Goal: Task Accomplishment & Management: Use online tool/utility

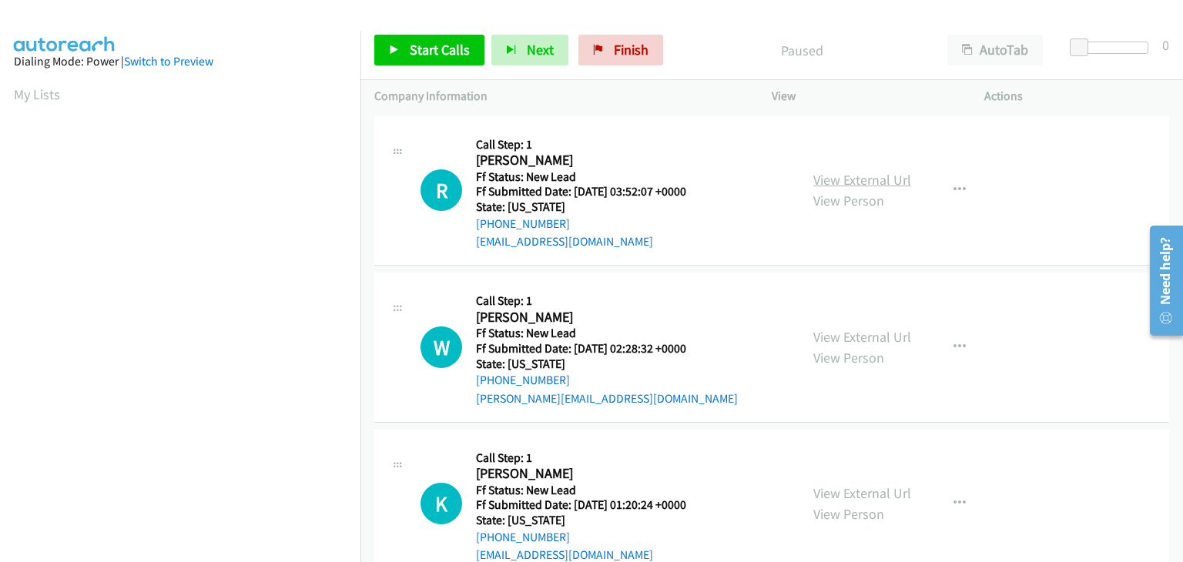
click at [882, 176] on link "View External Url" at bounding box center [862, 180] width 98 height 18
drag, startPoint x: 405, startPoint y: 47, endPoint x: 698, endPoint y: 161, distance: 314.1
click at [405, 47] on link "Start Calls" at bounding box center [429, 50] width 110 height 31
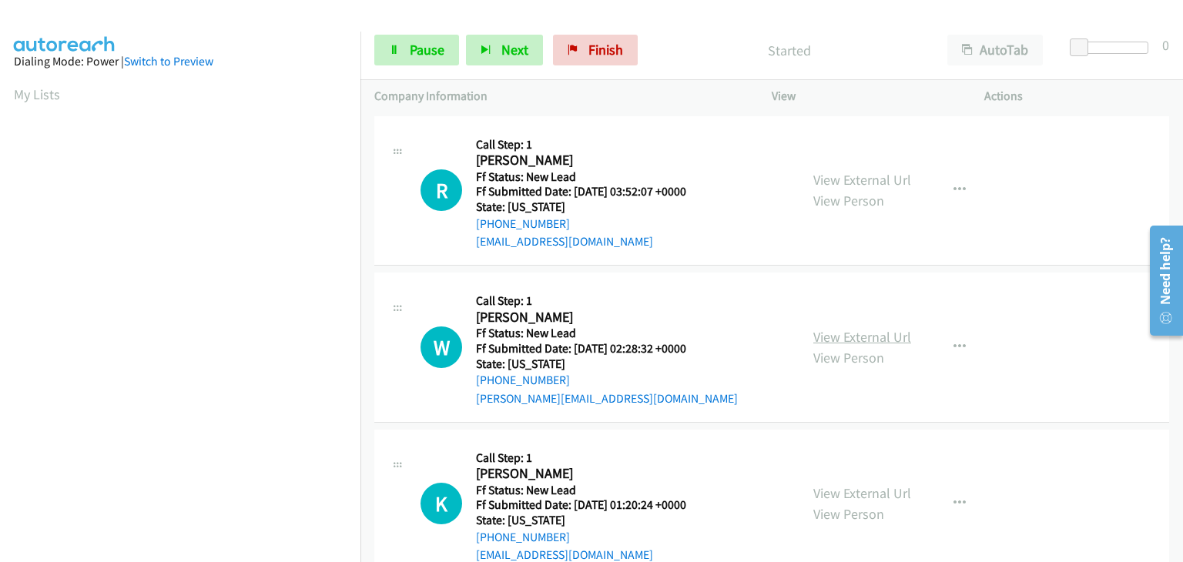
click at [852, 335] on link "View External Url" at bounding box center [862, 337] width 98 height 18
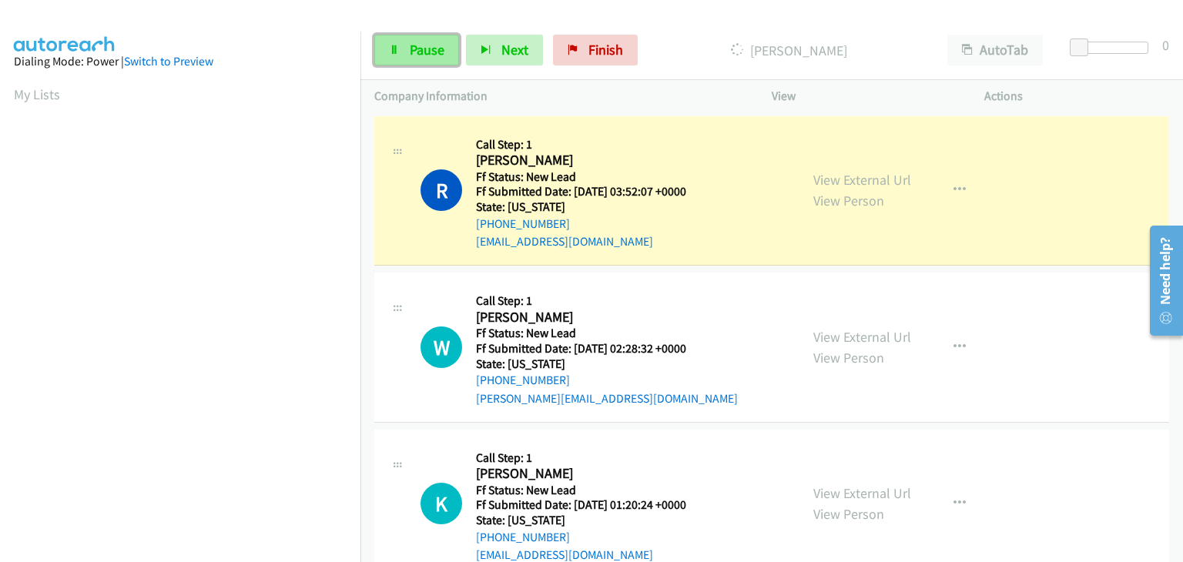
click at [397, 39] on link "Pause" at bounding box center [416, 50] width 85 height 31
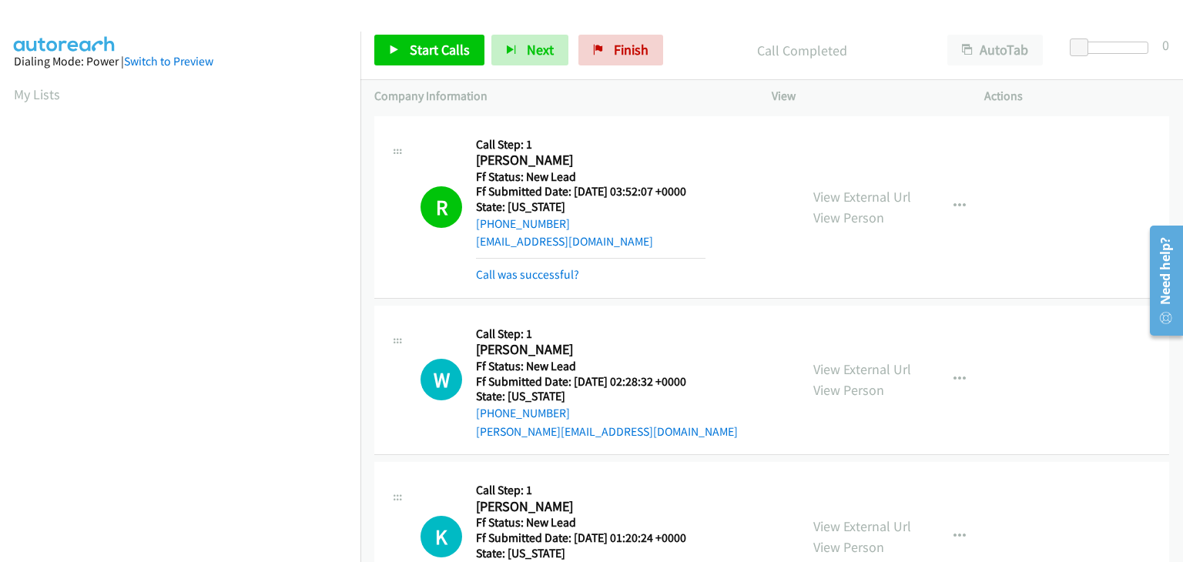
scroll to position [302, 0]
click at [563, 270] on link "Call was successful?" at bounding box center [527, 274] width 103 height 15
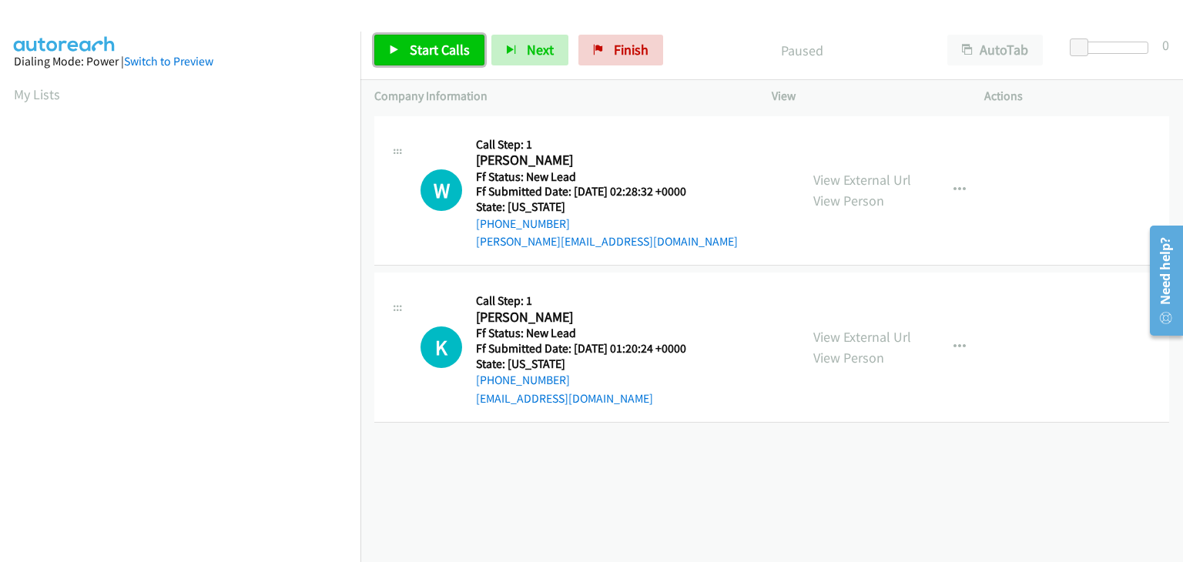
click at [458, 53] on span "Start Calls" at bounding box center [440, 50] width 60 height 18
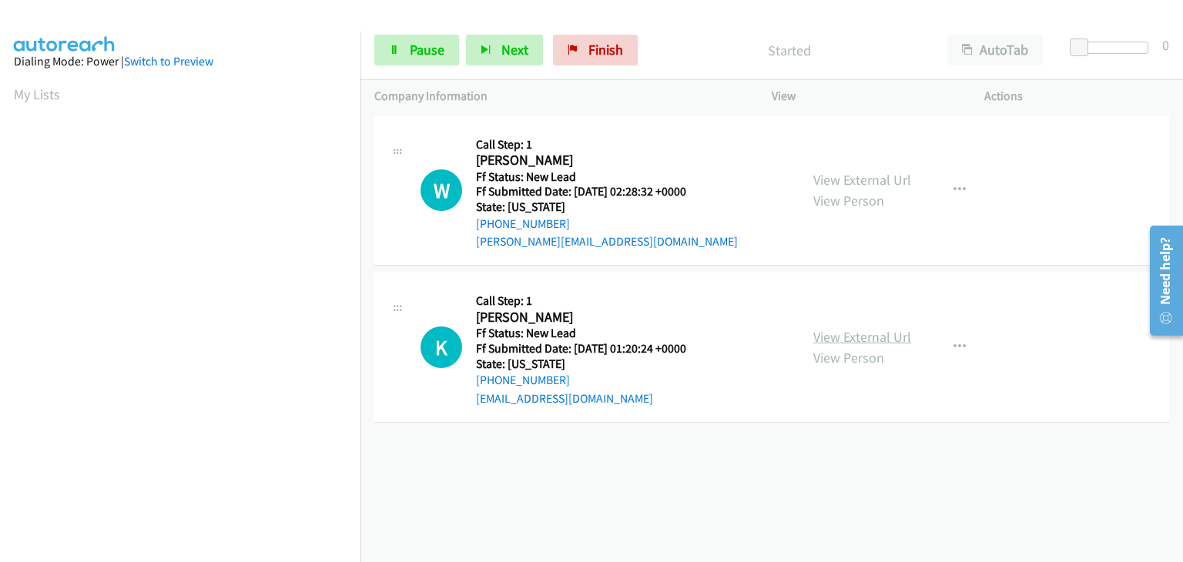
click at [869, 332] on link "View External Url" at bounding box center [862, 337] width 98 height 18
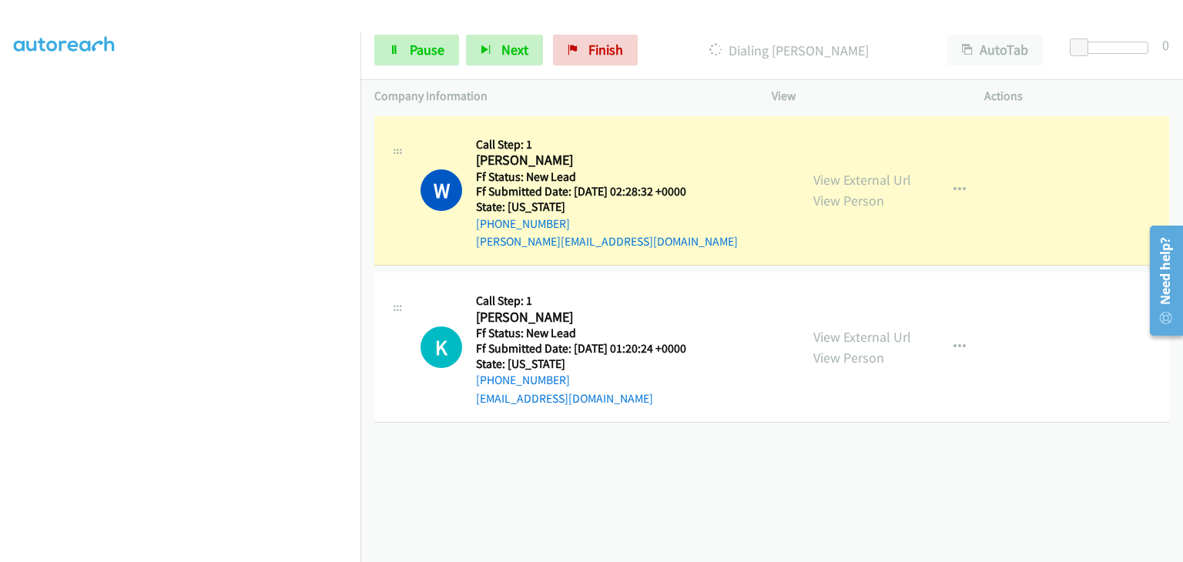
scroll to position [302, 0]
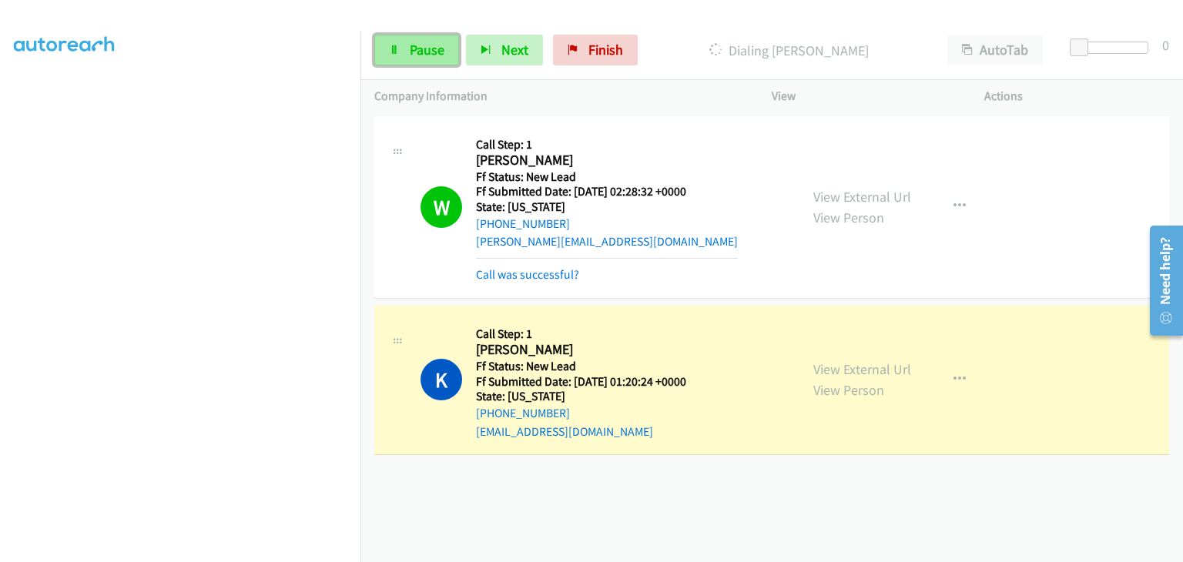
click at [406, 60] on link "Pause" at bounding box center [416, 50] width 85 height 31
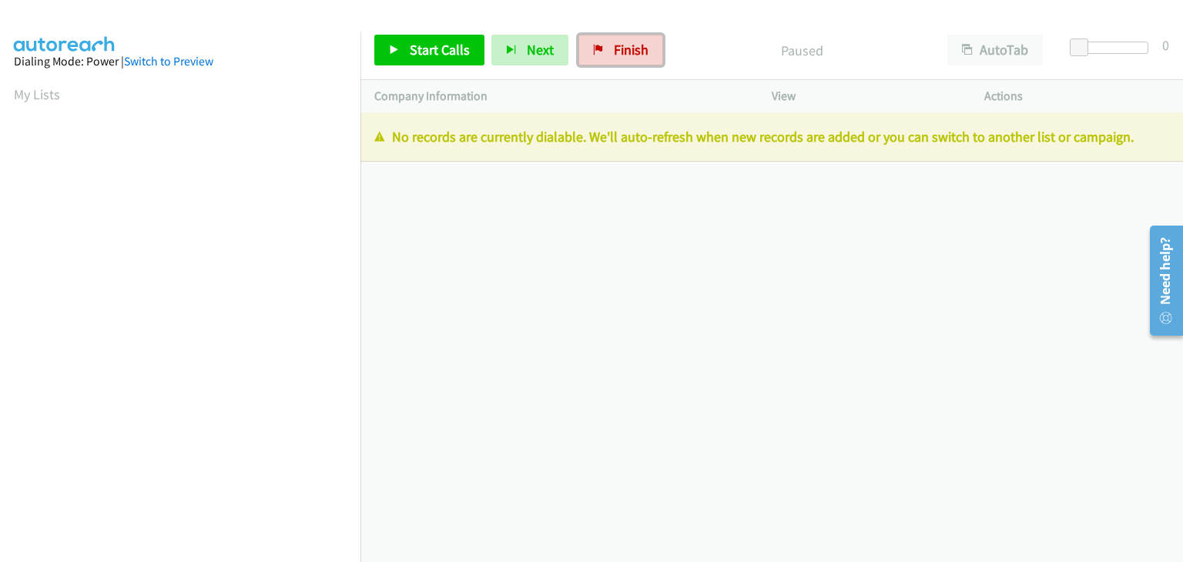
drag, startPoint x: 596, startPoint y: 53, endPoint x: 649, endPoint y: 82, distance: 60.0
click at [596, 53] on icon at bounding box center [598, 50] width 11 height 11
click at [634, 33] on div "Start Calls Pause Next Finish Paused AutoTab AutoTab 0" at bounding box center [771, 50] width 823 height 59
click at [632, 45] on span "Finish" at bounding box center [631, 50] width 35 height 18
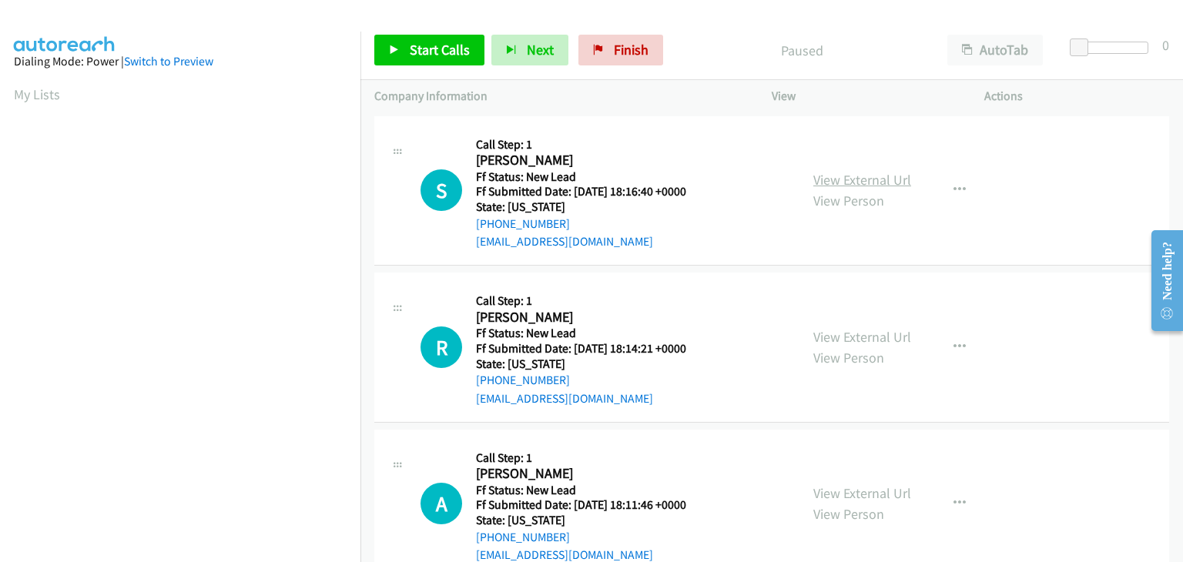
click at [837, 173] on link "View External Url" at bounding box center [862, 180] width 98 height 18
click at [416, 48] on span "Start Calls" at bounding box center [440, 50] width 60 height 18
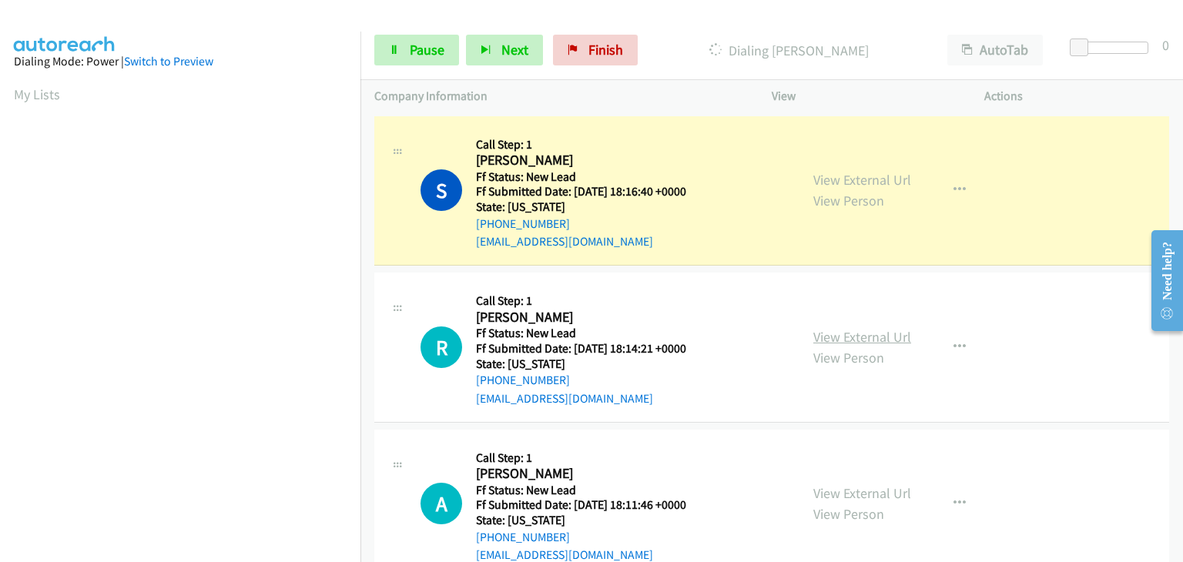
click at [849, 337] on link "View External Url" at bounding box center [862, 337] width 98 height 18
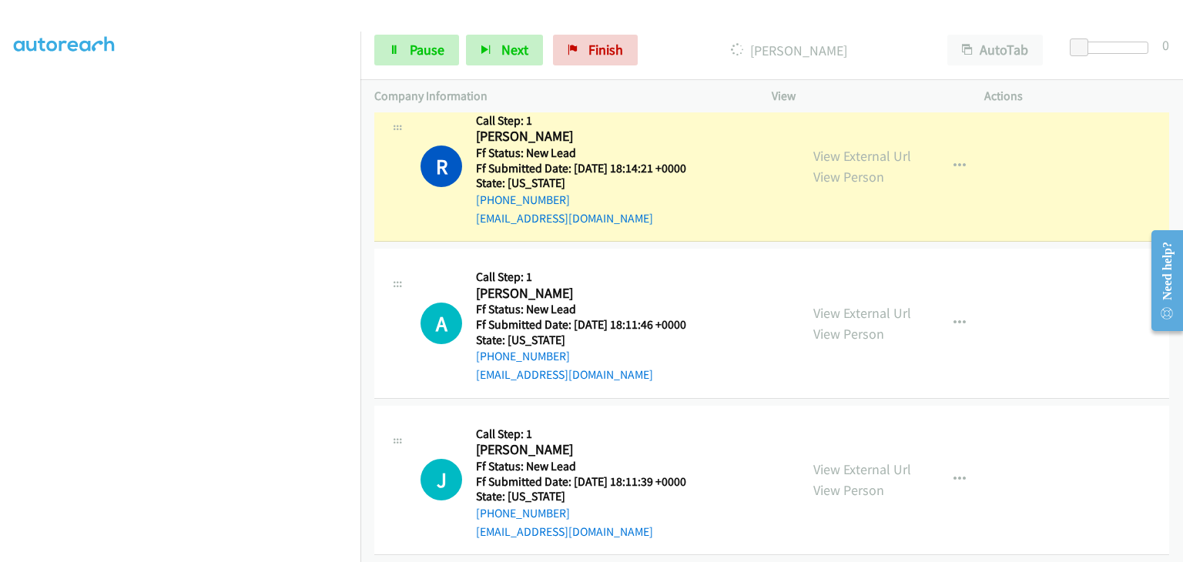
scroll to position [231, 0]
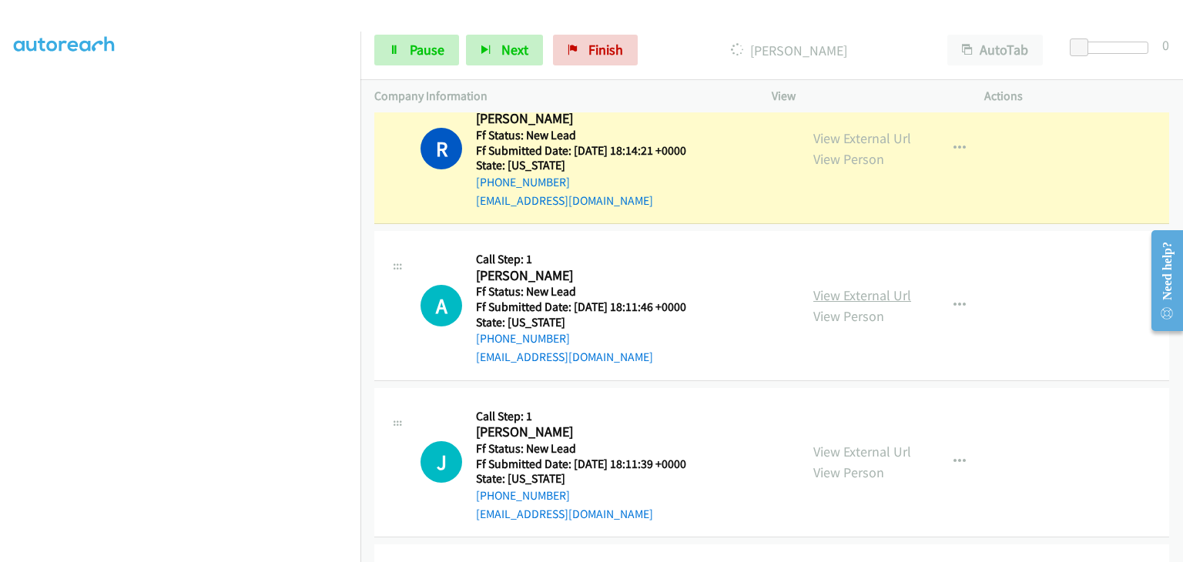
click at [857, 297] on link "View External Url" at bounding box center [862, 296] width 98 height 18
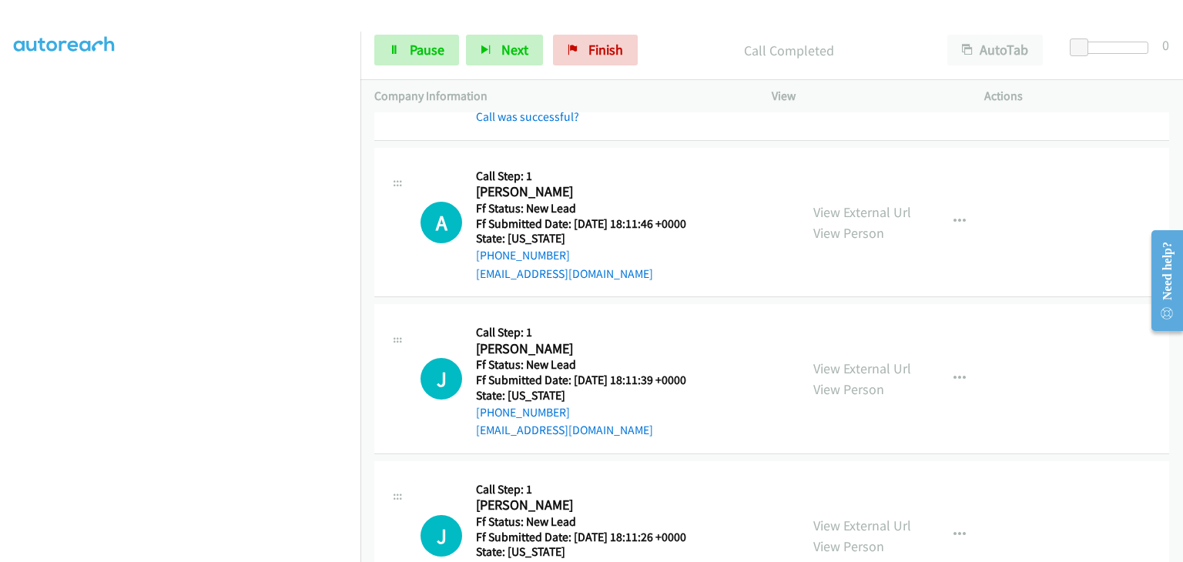
scroll to position [385, 0]
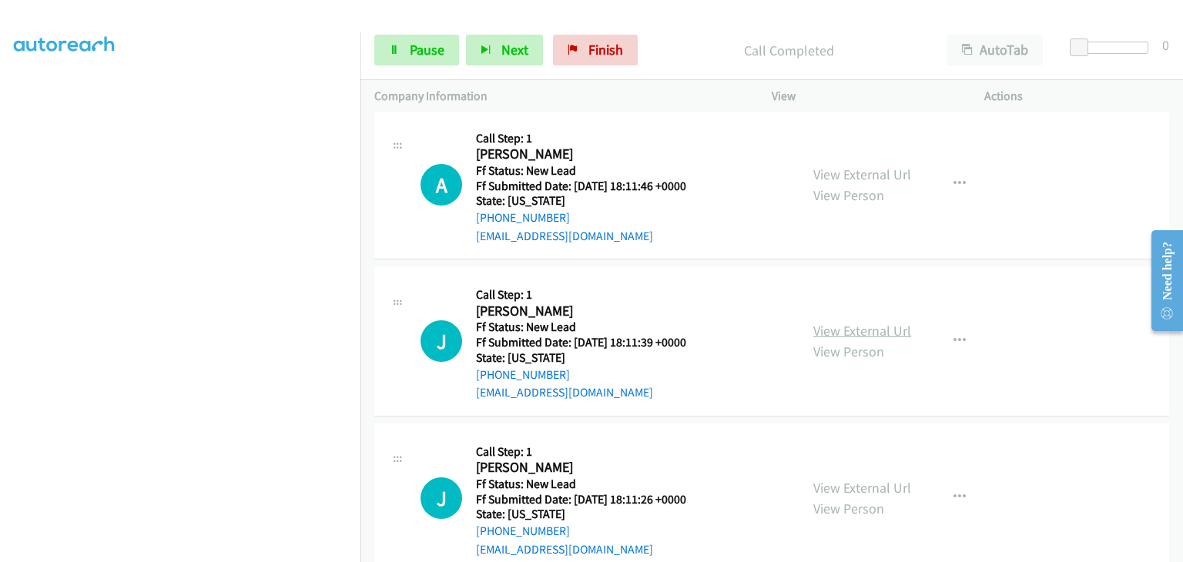
click at [868, 325] on link "View External Url" at bounding box center [862, 331] width 98 height 18
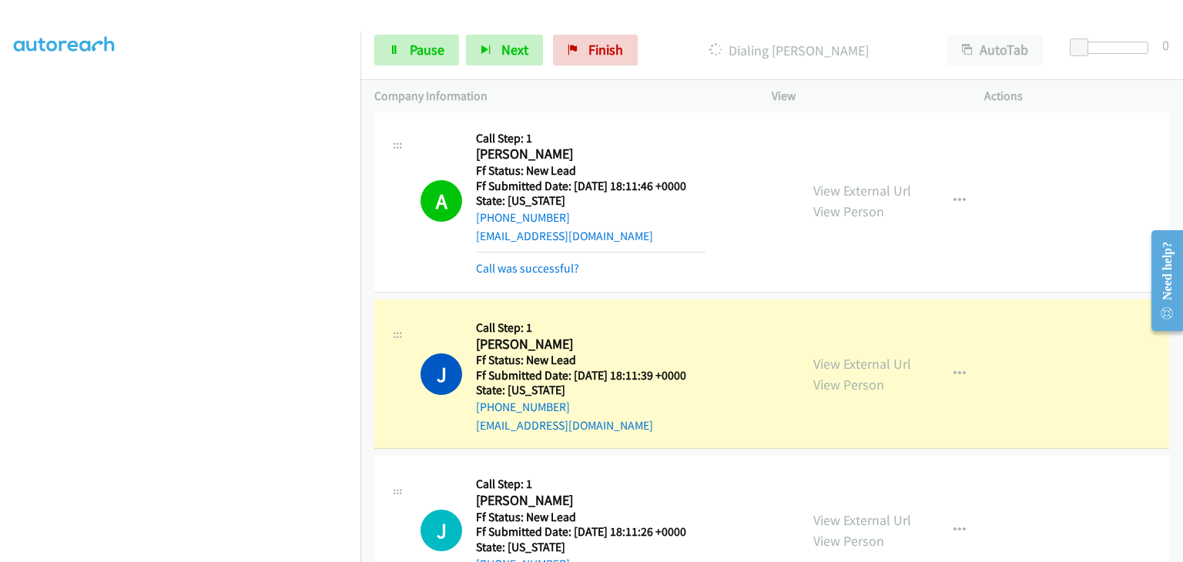
scroll to position [539, 0]
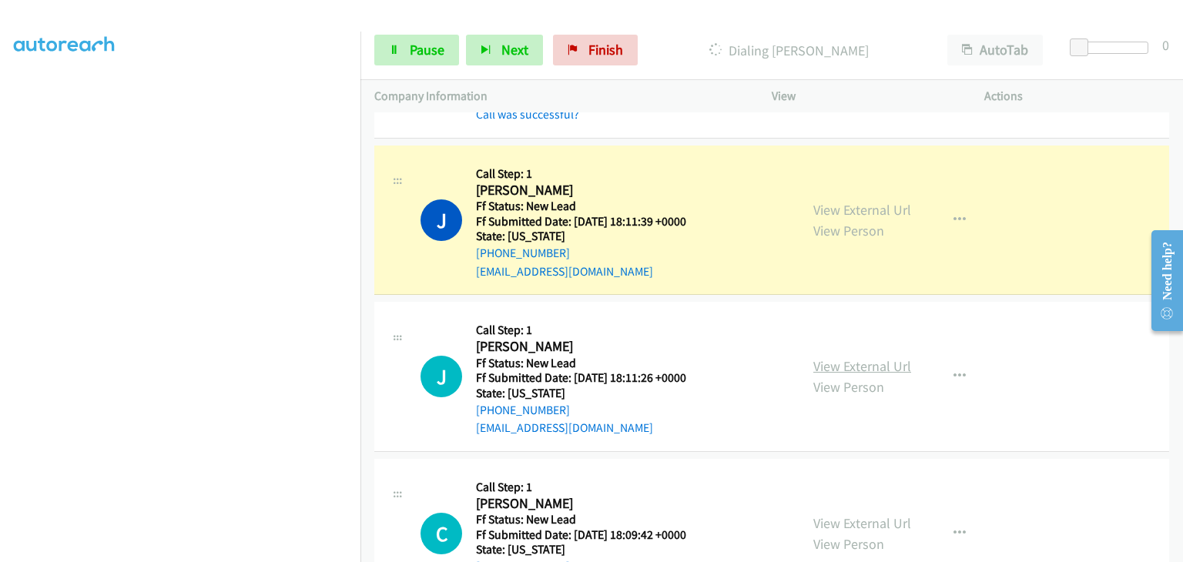
click at [851, 367] on link "View External Url" at bounding box center [862, 366] width 98 height 18
click at [421, 50] on span "Pause" at bounding box center [427, 50] width 35 height 18
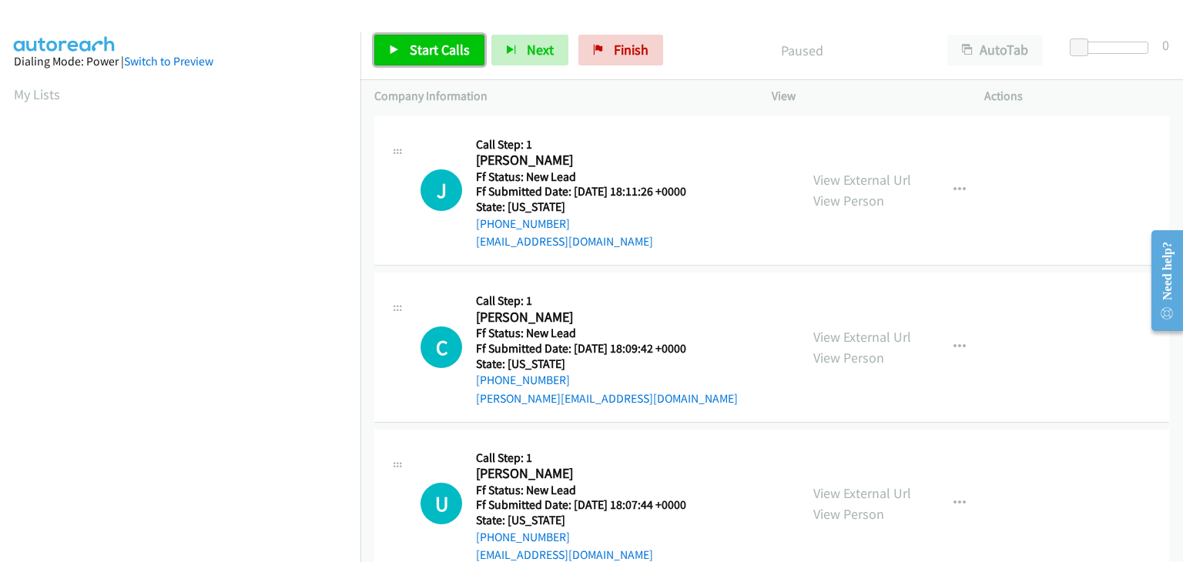
click at [429, 48] on span "Start Calls" at bounding box center [440, 50] width 60 height 18
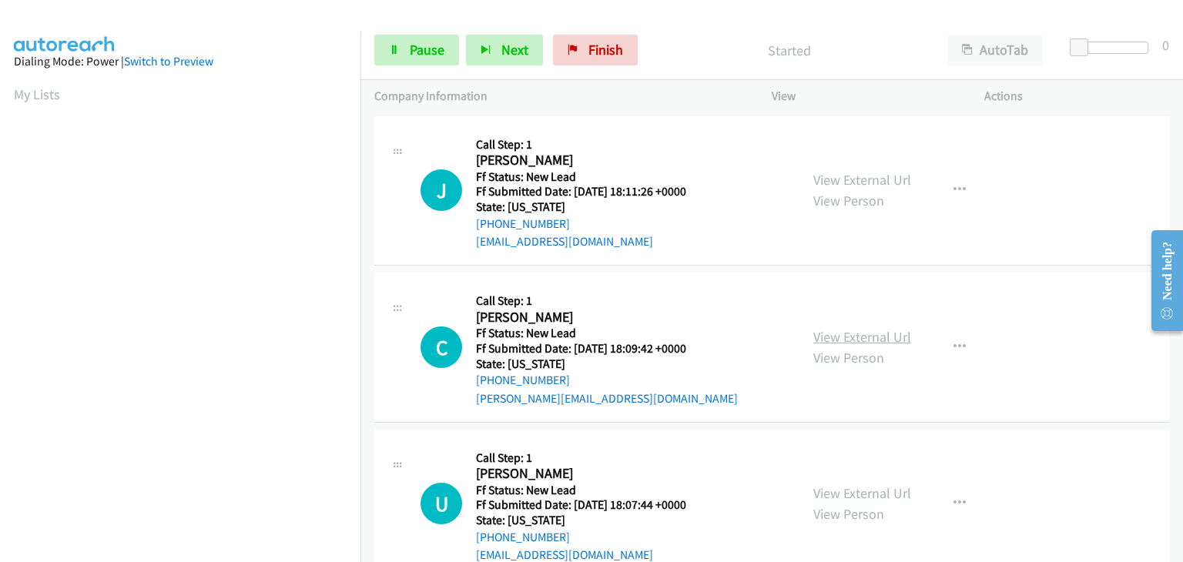
click at [835, 337] on link "View External Url" at bounding box center [862, 337] width 98 height 18
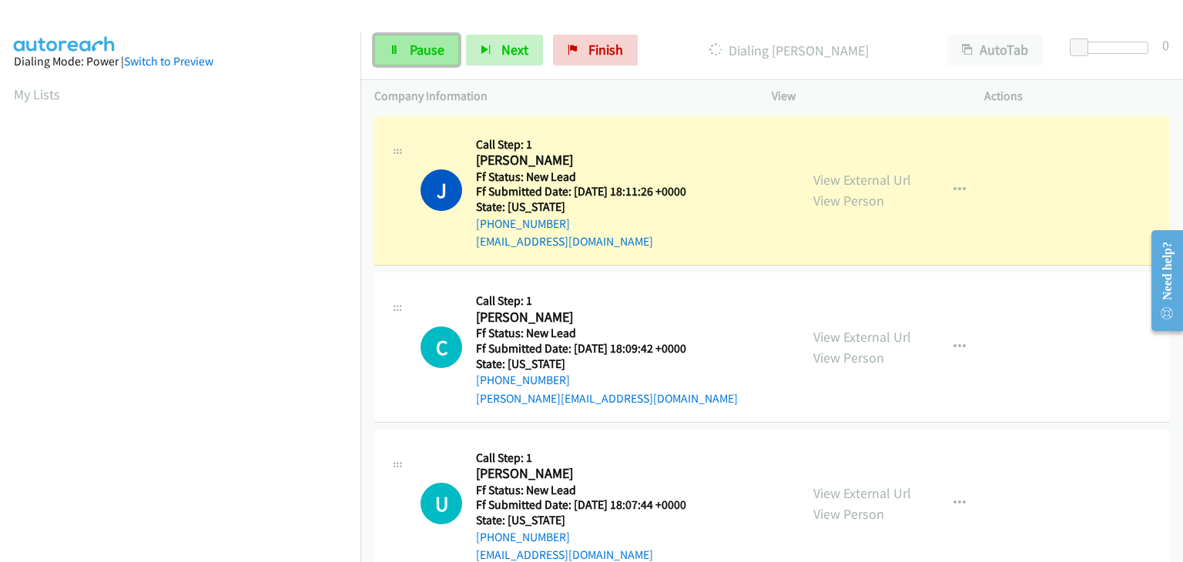
click at [400, 49] on link "Pause" at bounding box center [416, 50] width 85 height 31
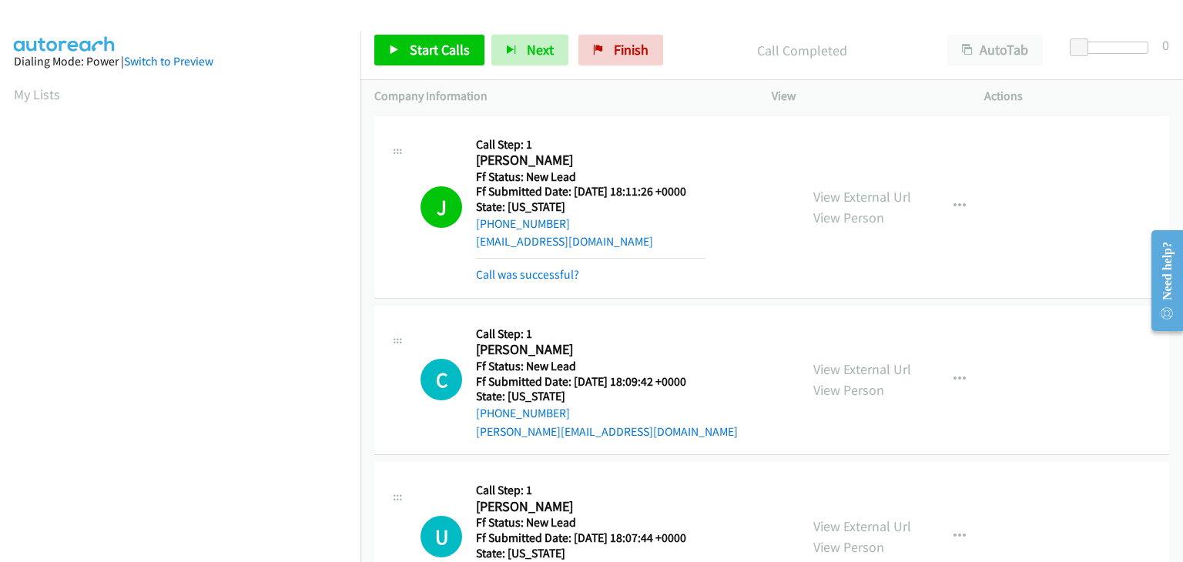
scroll to position [302, 0]
click at [525, 269] on link "Call was successful?" at bounding box center [527, 274] width 103 height 15
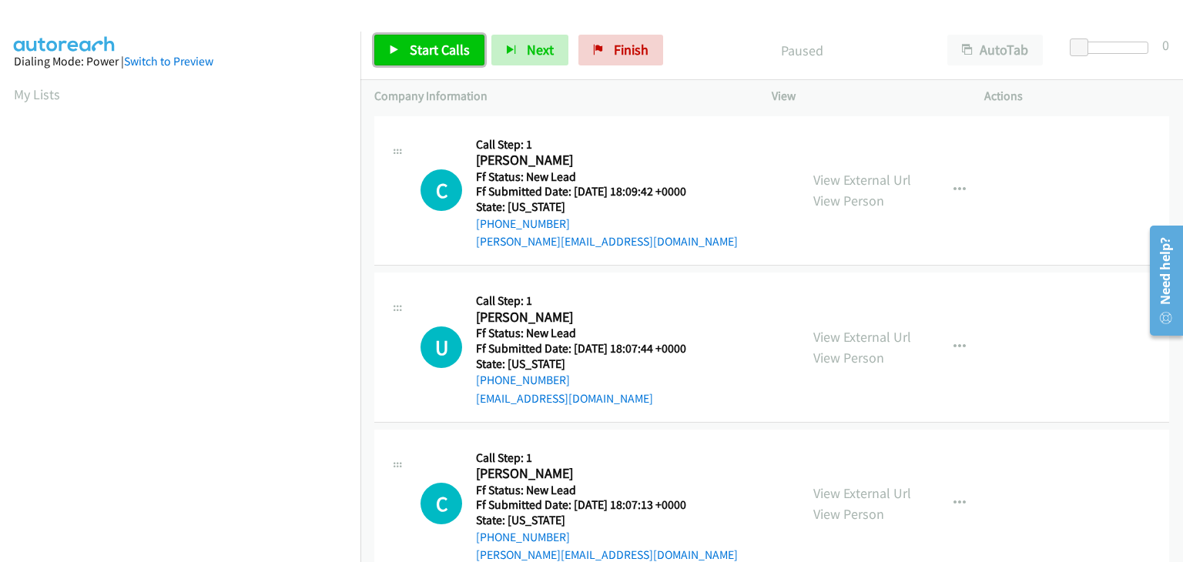
drag, startPoint x: 428, startPoint y: 50, endPoint x: 666, endPoint y: 164, distance: 263.2
click at [428, 50] on span "Start Calls" at bounding box center [440, 50] width 60 height 18
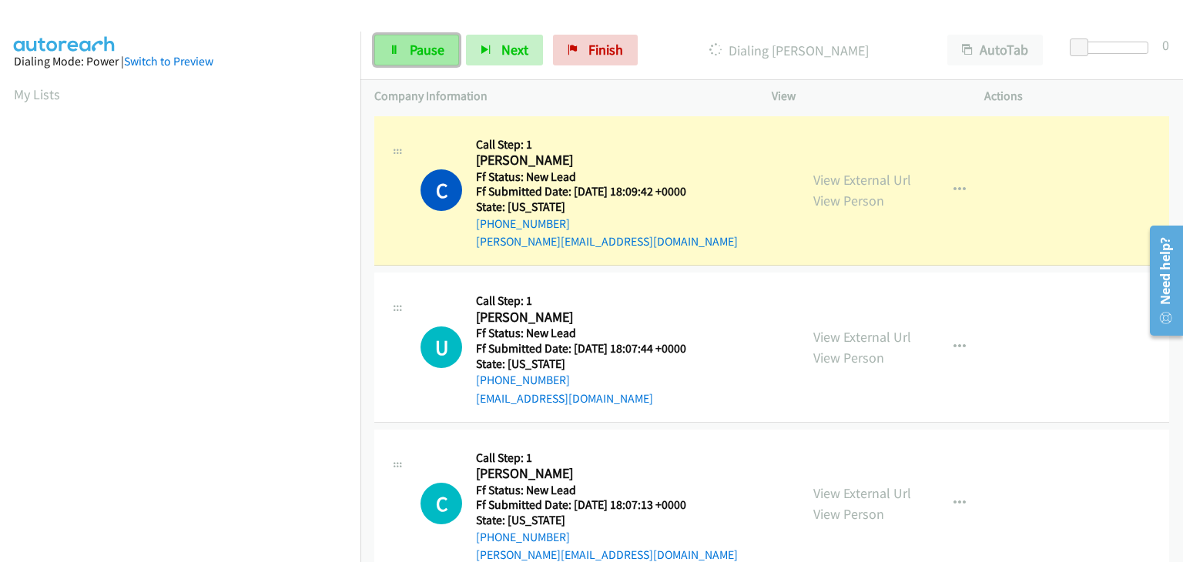
click at [412, 50] on span "Pause" at bounding box center [427, 50] width 35 height 18
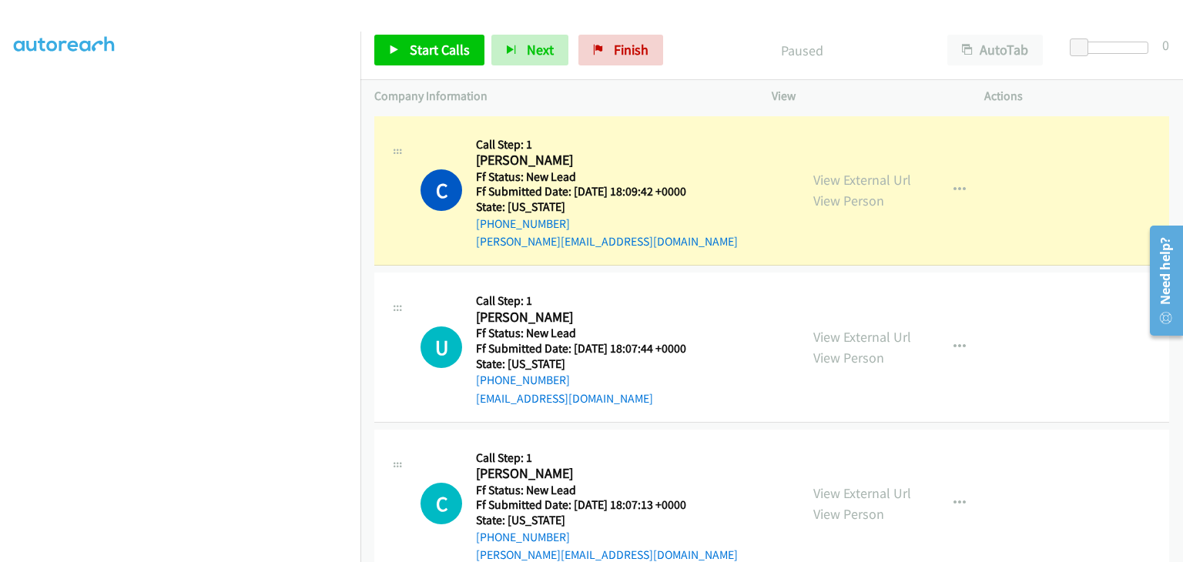
scroll to position [302, 0]
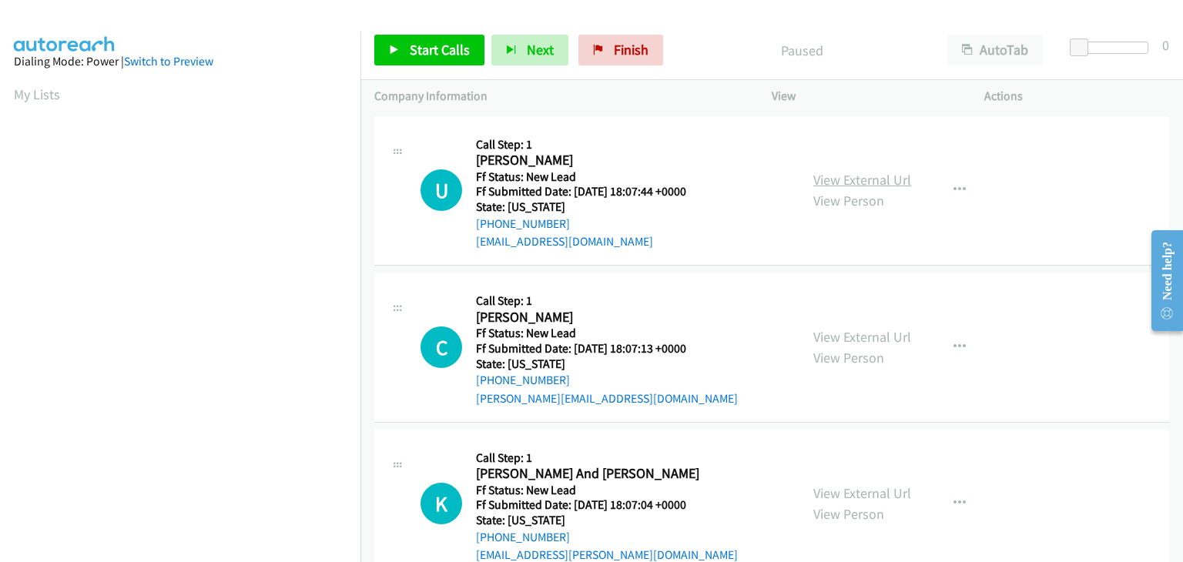
click at [846, 174] on link "View External Url" at bounding box center [862, 180] width 98 height 18
drag, startPoint x: 410, startPoint y: 52, endPoint x: 445, endPoint y: 52, distance: 35.4
click at [410, 52] on span "Start Calls" at bounding box center [440, 50] width 60 height 18
click at [465, 59] on link "Start Calls" at bounding box center [429, 50] width 110 height 31
click at [418, 57] on span "Start Calls" at bounding box center [440, 50] width 60 height 18
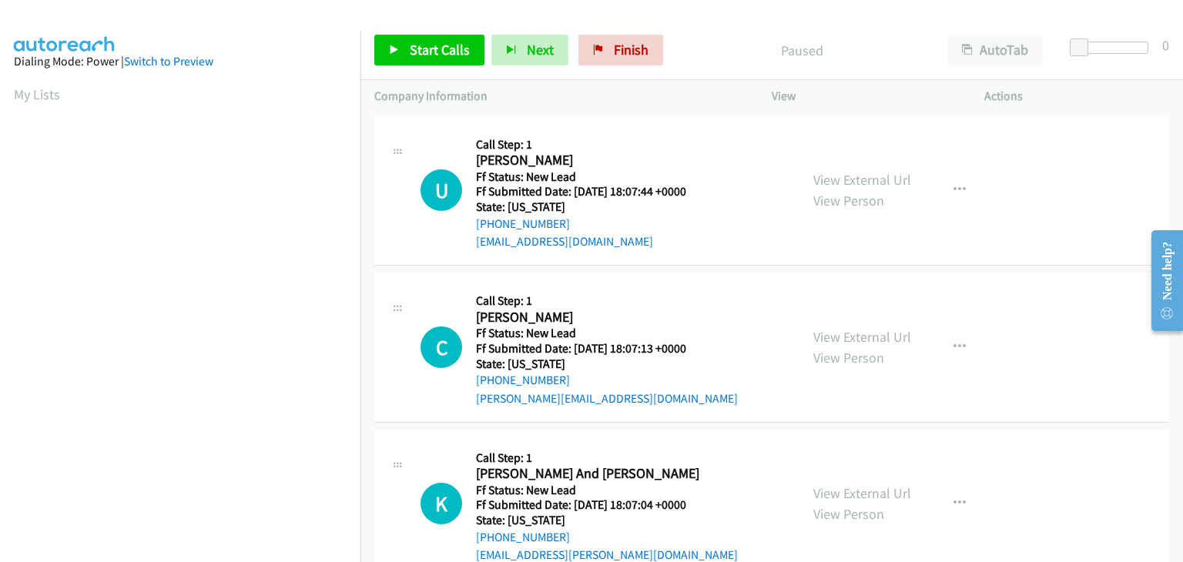
click at [740, 31] on div "Start Calls Pause Next Finish Paused AutoTab AutoTab 0" at bounding box center [771, 50] width 823 height 59
click at [407, 40] on link "Start Calls" at bounding box center [429, 50] width 110 height 31
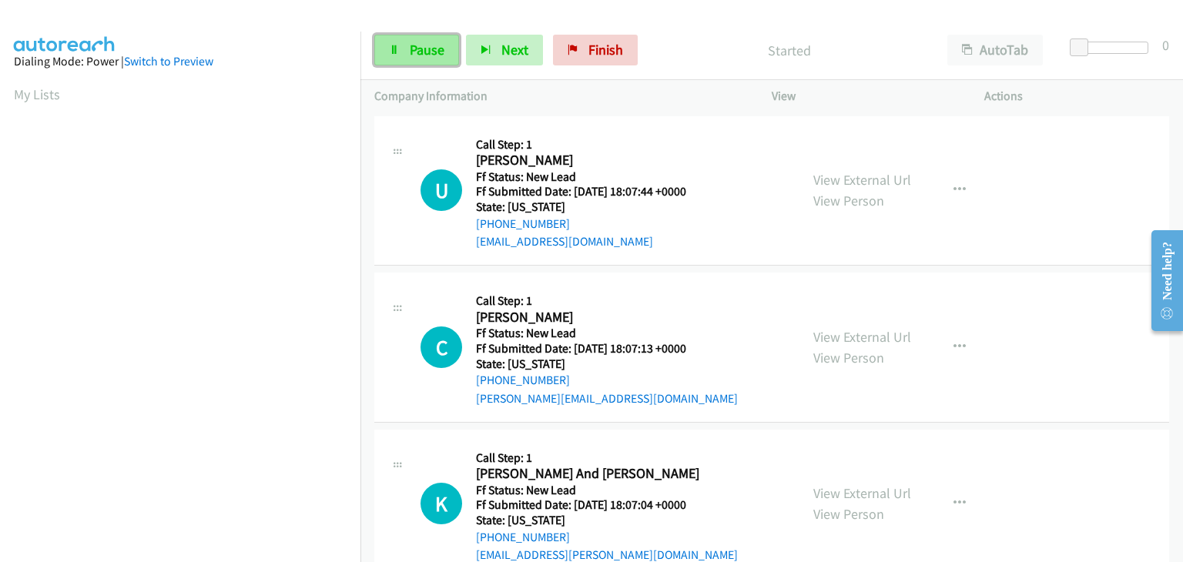
click at [430, 52] on span "Pause" at bounding box center [427, 50] width 35 height 18
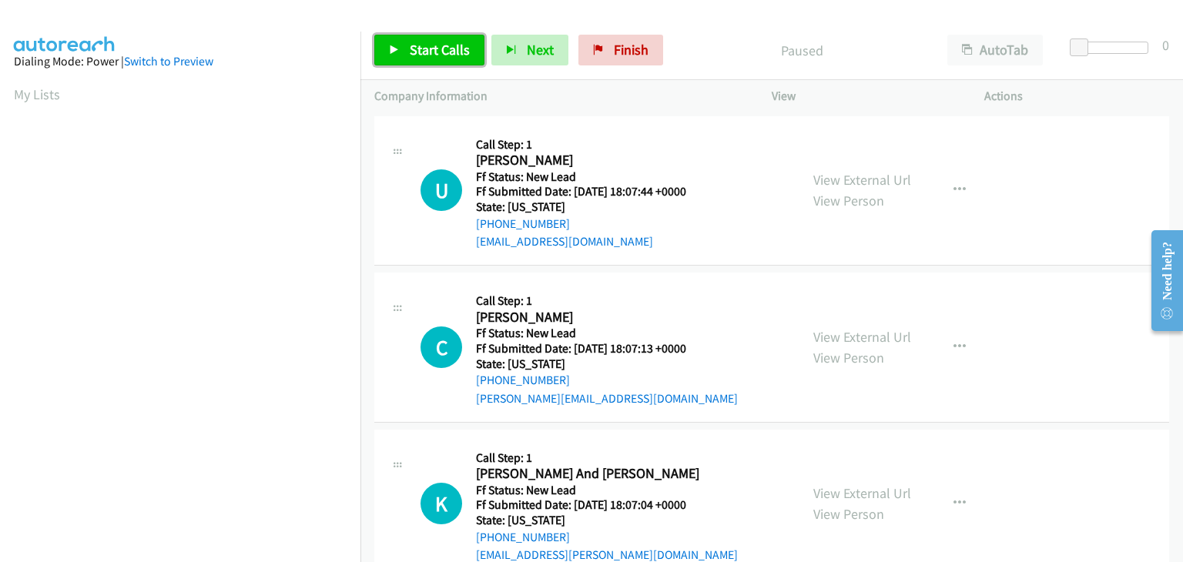
click at [459, 53] on span "Start Calls" at bounding box center [440, 50] width 60 height 18
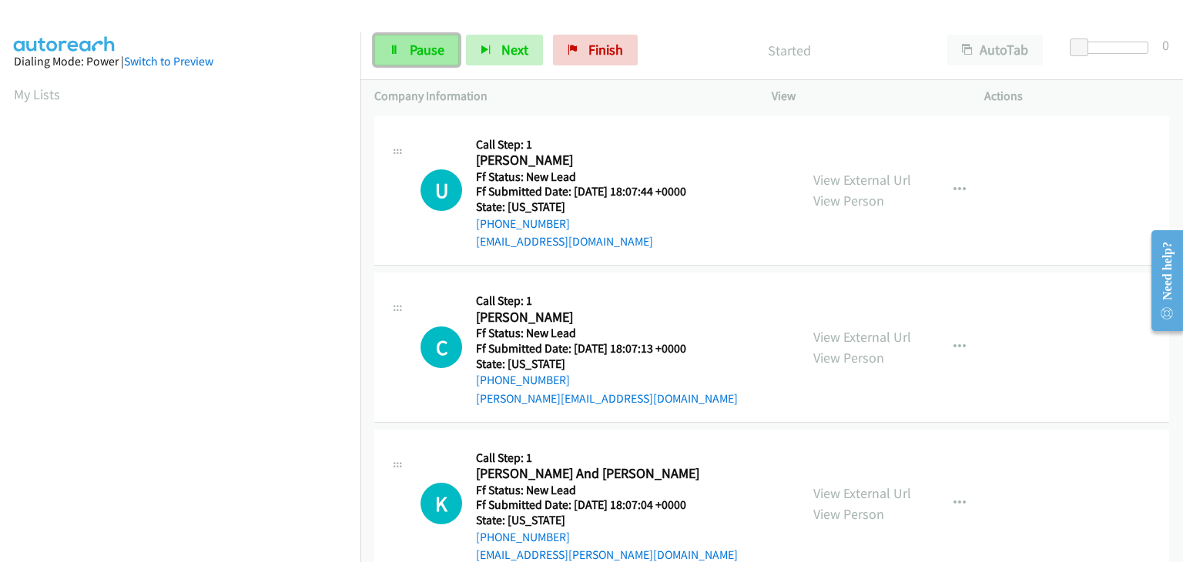
click at [404, 54] on link "Pause" at bounding box center [416, 50] width 85 height 31
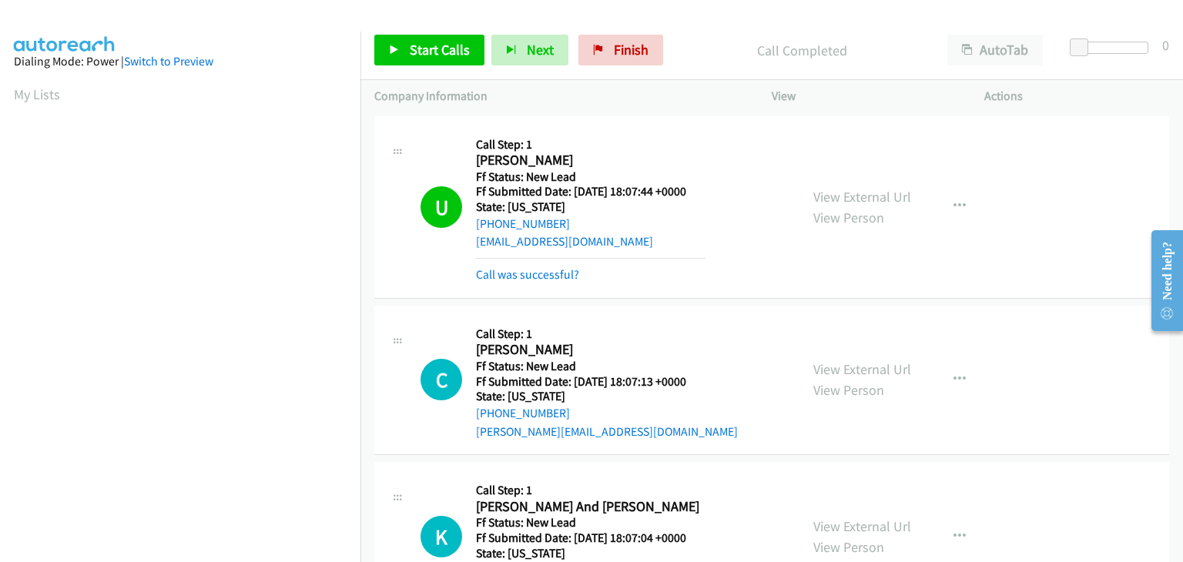
scroll to position [302, 0]
drag, startPoint x: 616, startPoint y: 61, endPoint x: 632, endPoint y: 82, distance: 26.5
click at [616, 61] on link "Finish" at bounding box center [620, 50] width 85 height 31
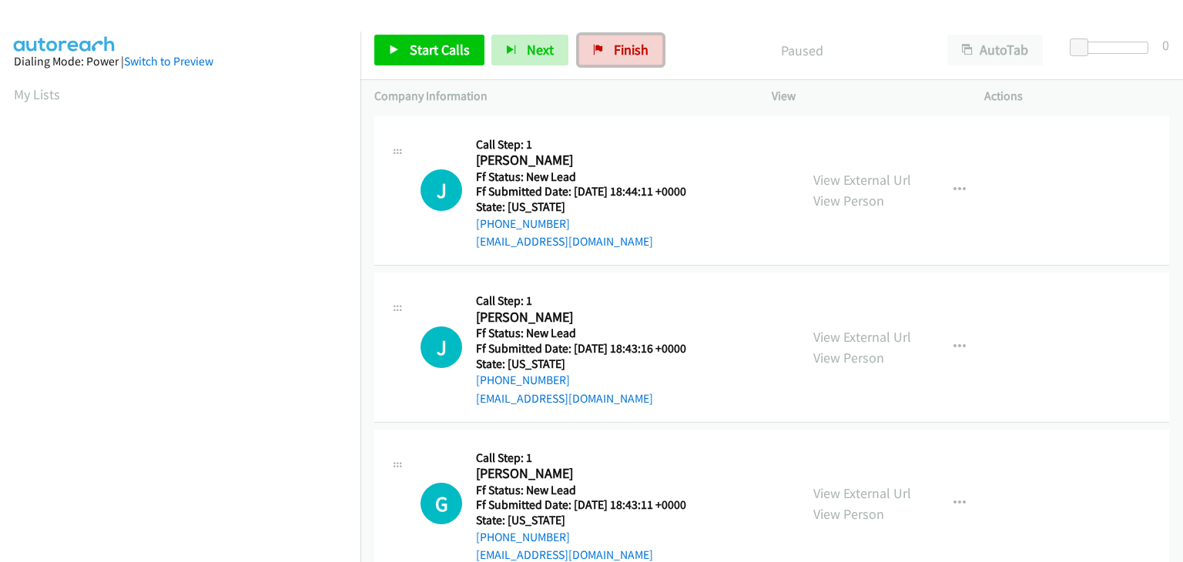
click at [617, 49] on span "Finish" at bounding box center [631, 50] width 35 height 18
